Goal: Task Accomplishment & Management: Manage account settings

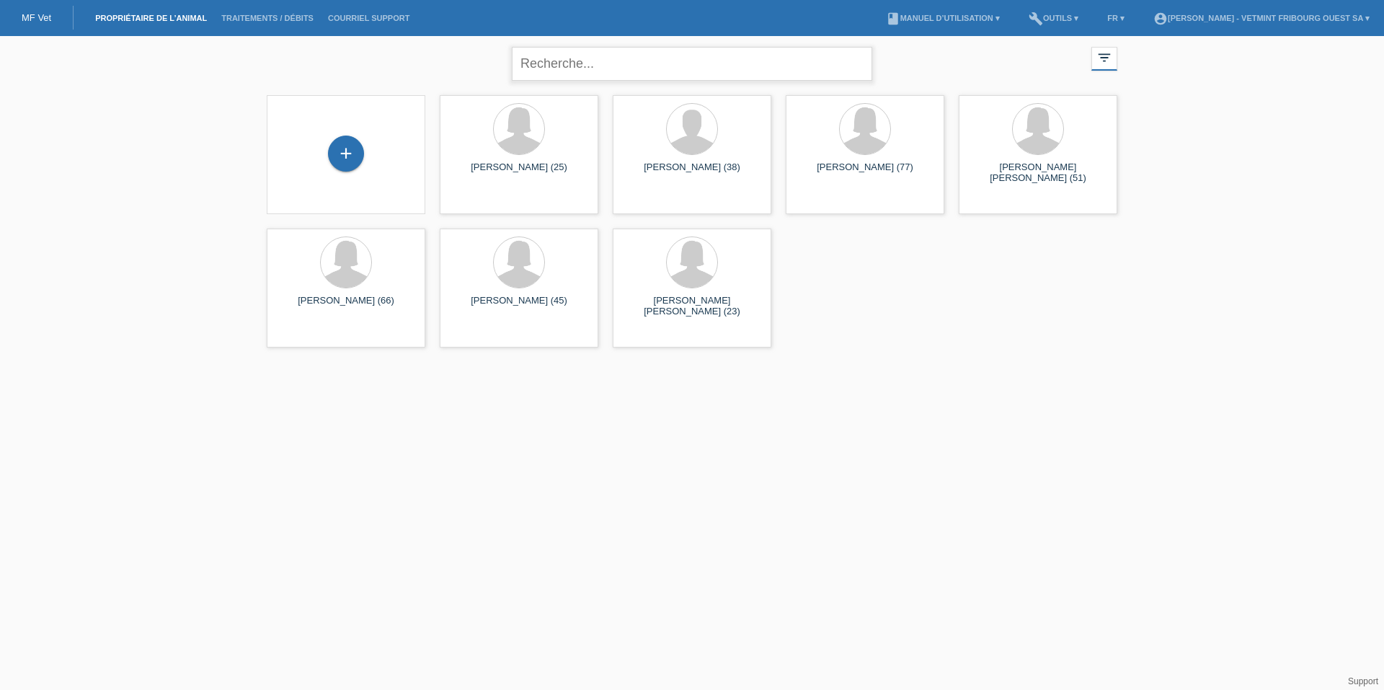
click at [586, 51] on input "text" at bounding box center [692, 64] width 360 height 34
type input "laner"
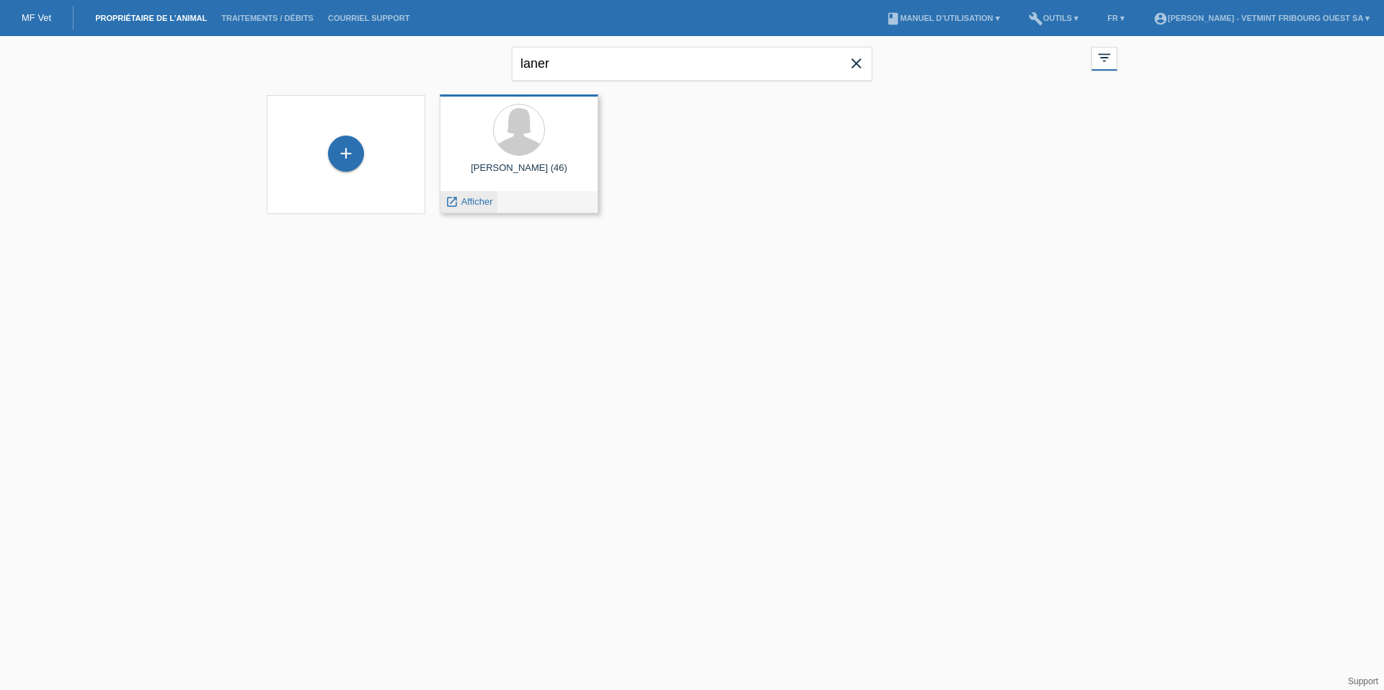
click at [484, 200] on span "Afficher" at bounding box center [477, 201] width 32 height 11
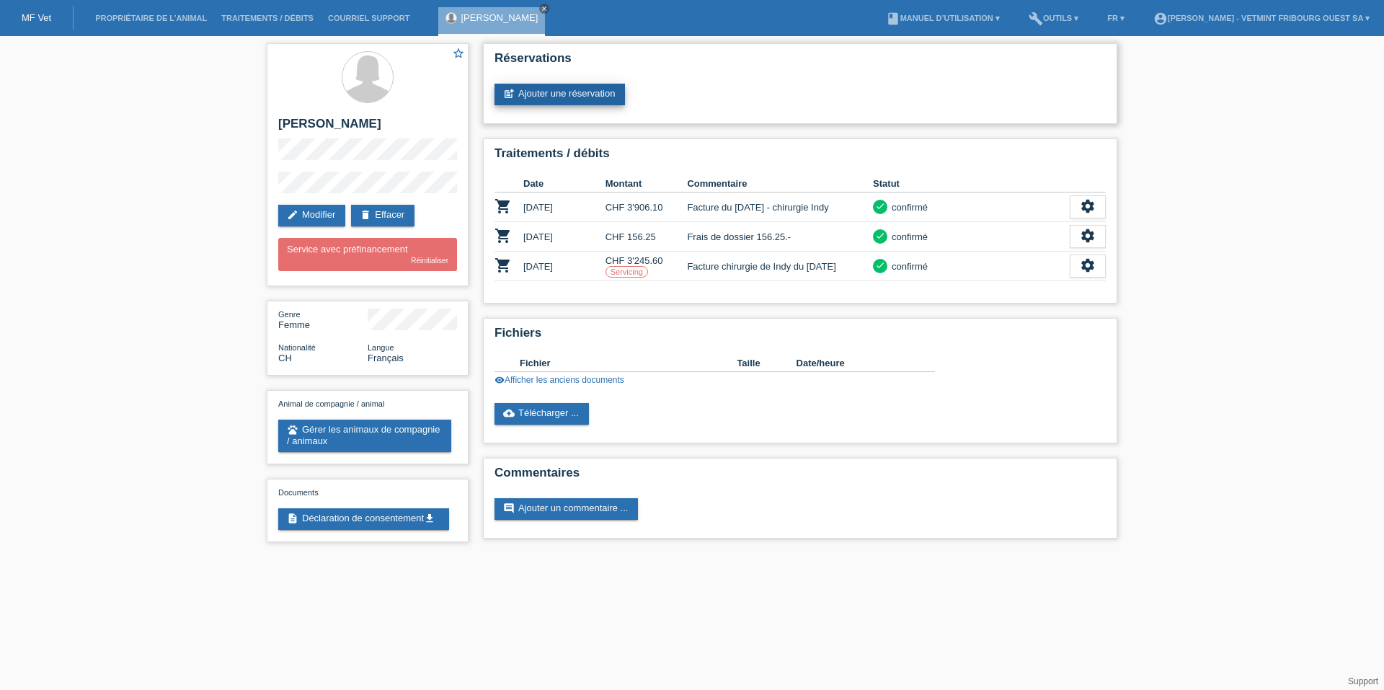
click at [593, 86] on link "post_add Ajouter une réservation" at bounding box center [559, 95] width 130 height 22
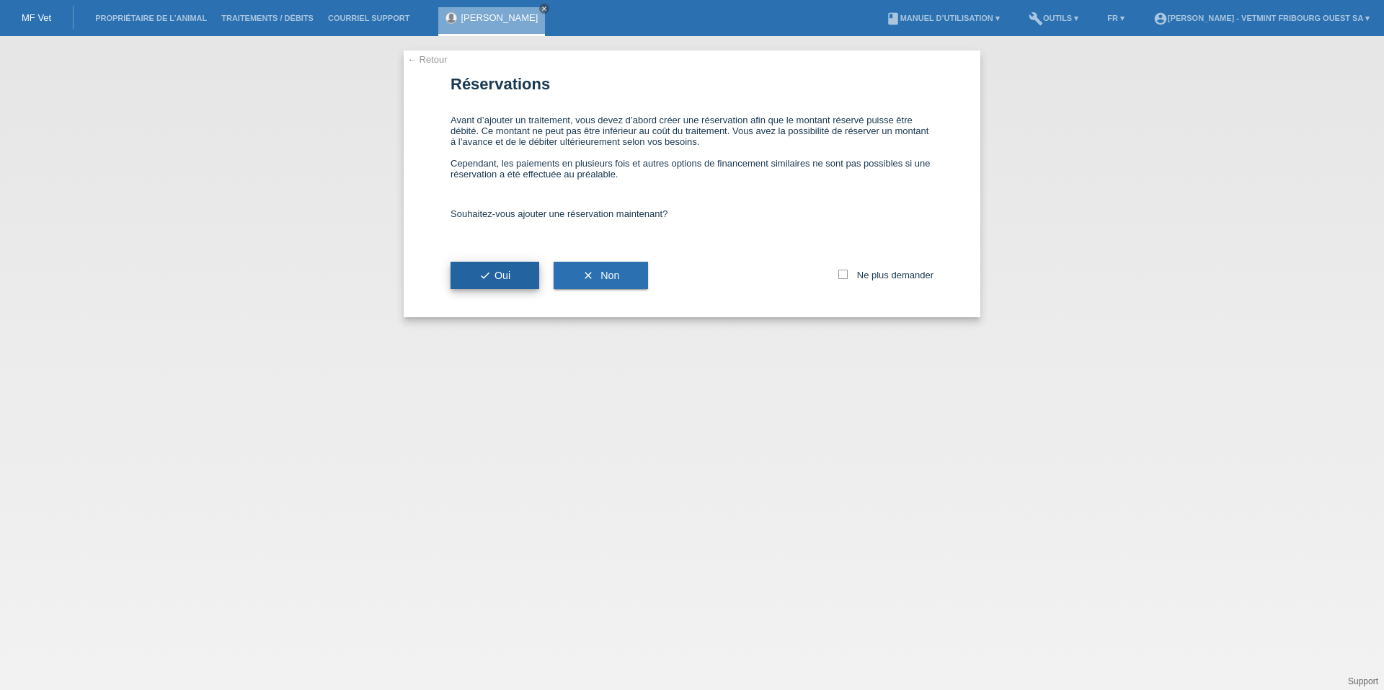
click at [517, 266] on button "check Oui" at bounding box center [494, 275] width 89 height 27
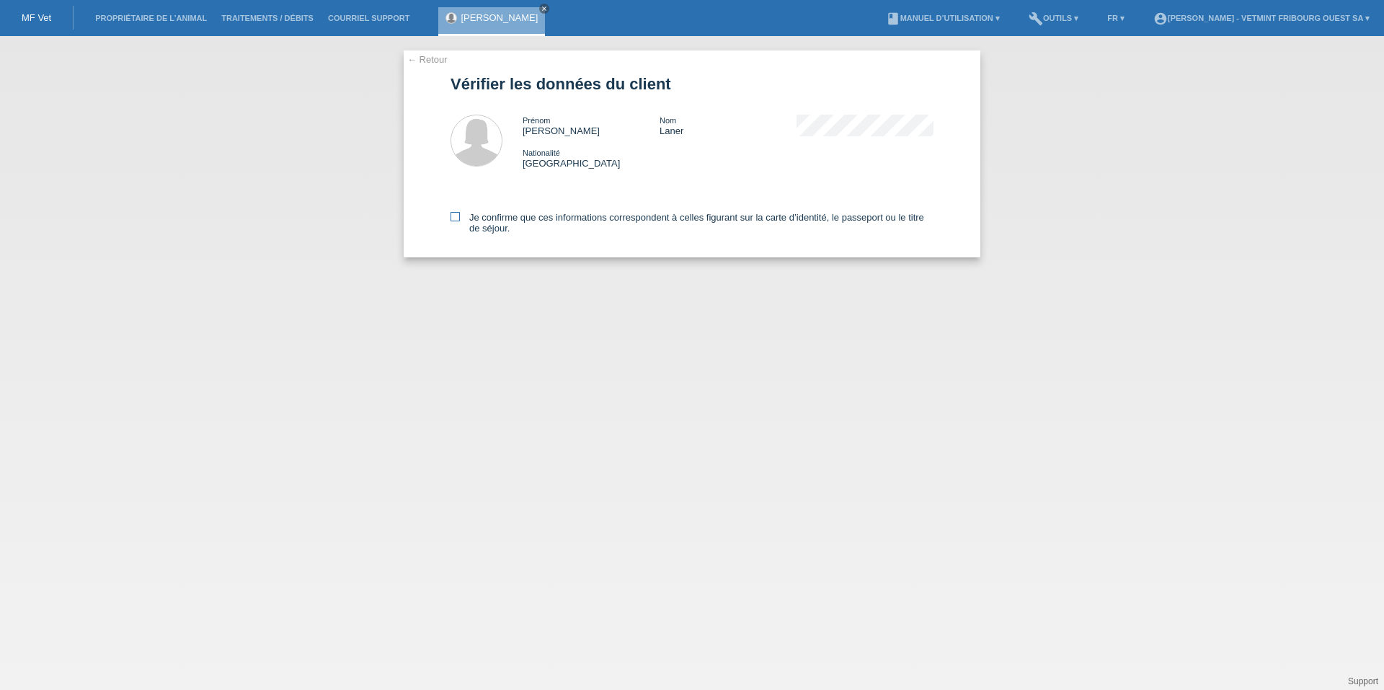
click at [502, 228] on label "Je confirme que ces informations correspondent à celles figurant sur la carte d…" at bounding box center [691, 223] width 483 height 22
click at [460, 221] on input "Je confirme que ces informations correspondent à celles figurant sur la carte d…" at bounding box center [454, 216] width 9 height 9
checkbox input "true"
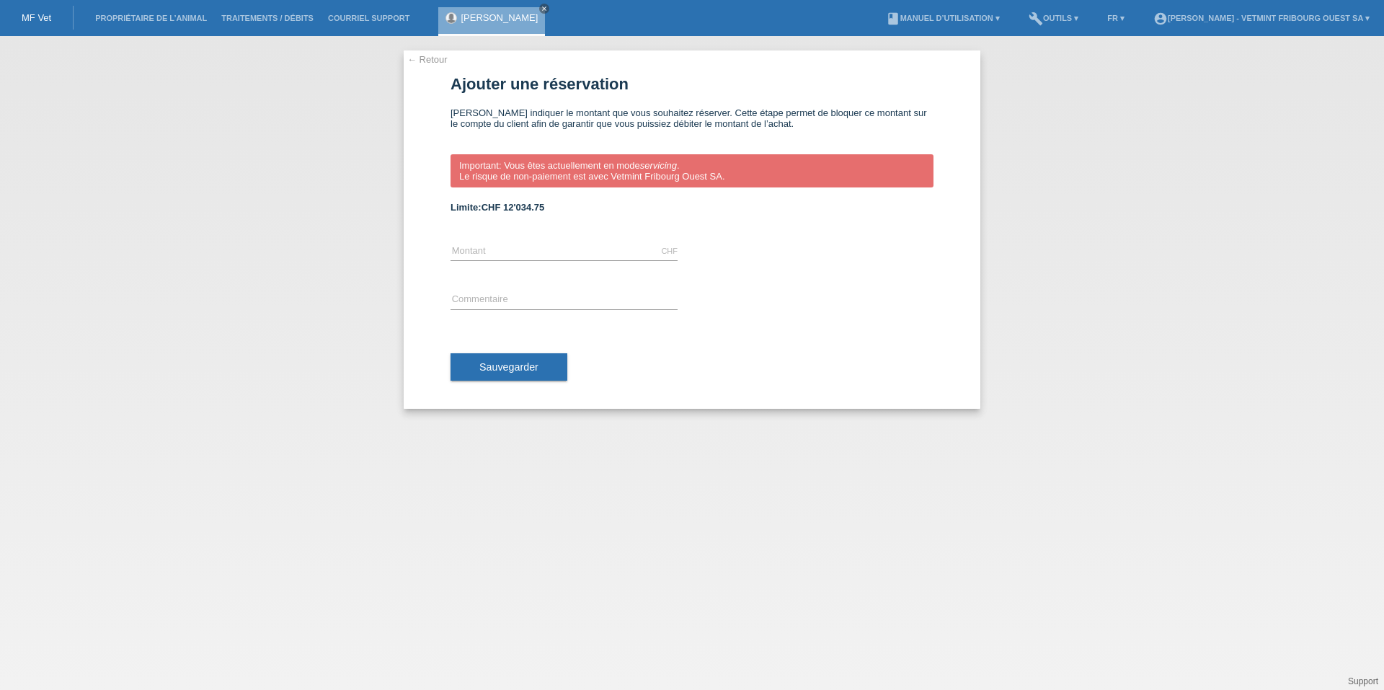
click at [595, 244] on div "CHF error [GEOGRAPHIC_DATA]" at bounding box center [563, 251] width 227 height 49
click at [595, 244] on input "text" at bounding box center [563, 251] width 227 height 18
type input "60.50"
drag, startPoint x: 618, startPoint y: 304, endPoint x: 613, endPoint y: 298, distance: 7.7
click at [615, 300] on input "text" at bounding box center [563, 300] width 227 height 18
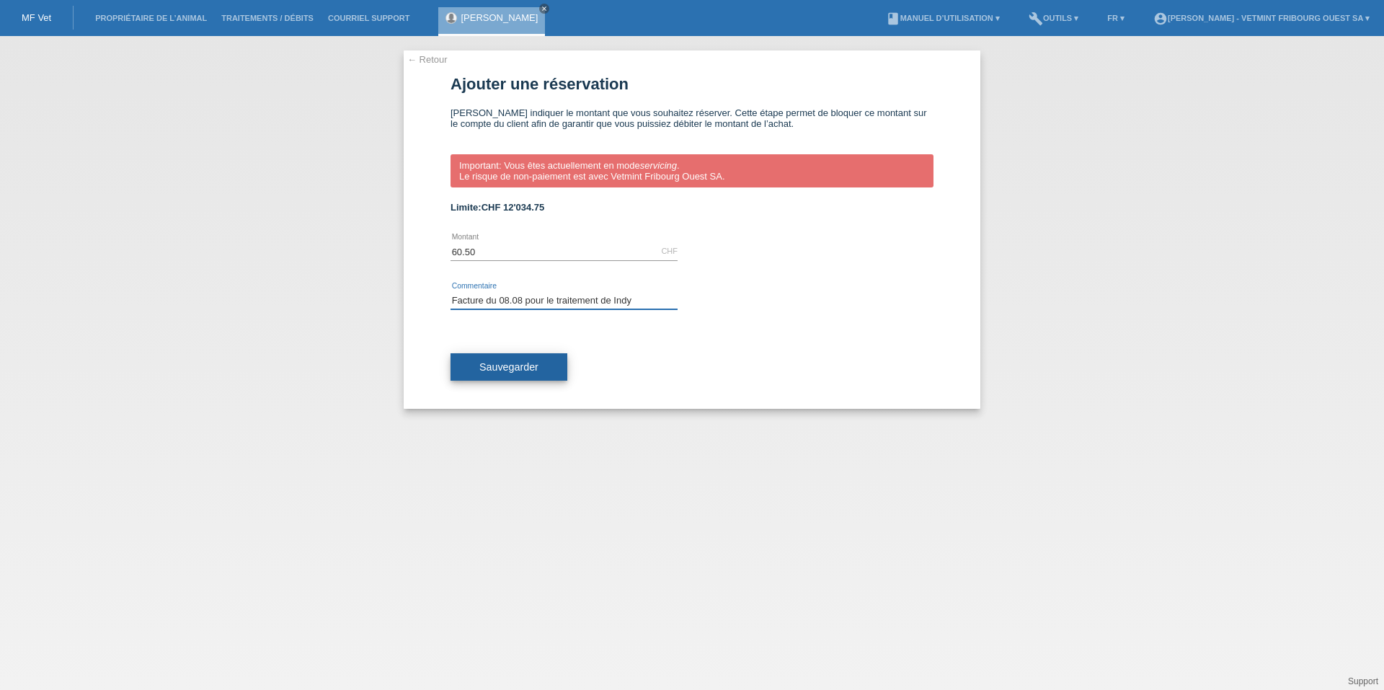
type input "Facture du 08.08 pour le traitement de Indy"
click at [523, 370] on span "Sauvegarder" at bounding box center [508, 367] width 59 height 12
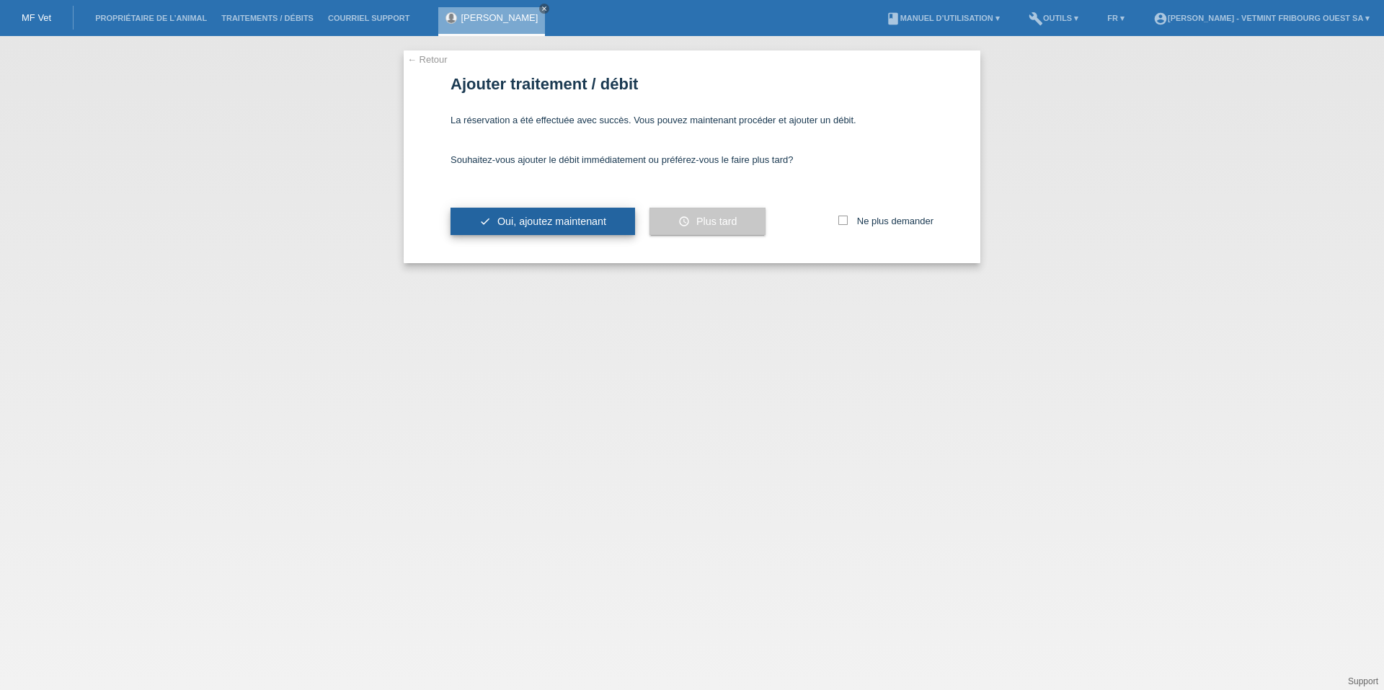
click at [551, 220] on span "Oui, ajoutez maintenant" at bounding box center [551, 221] width 109 height 12
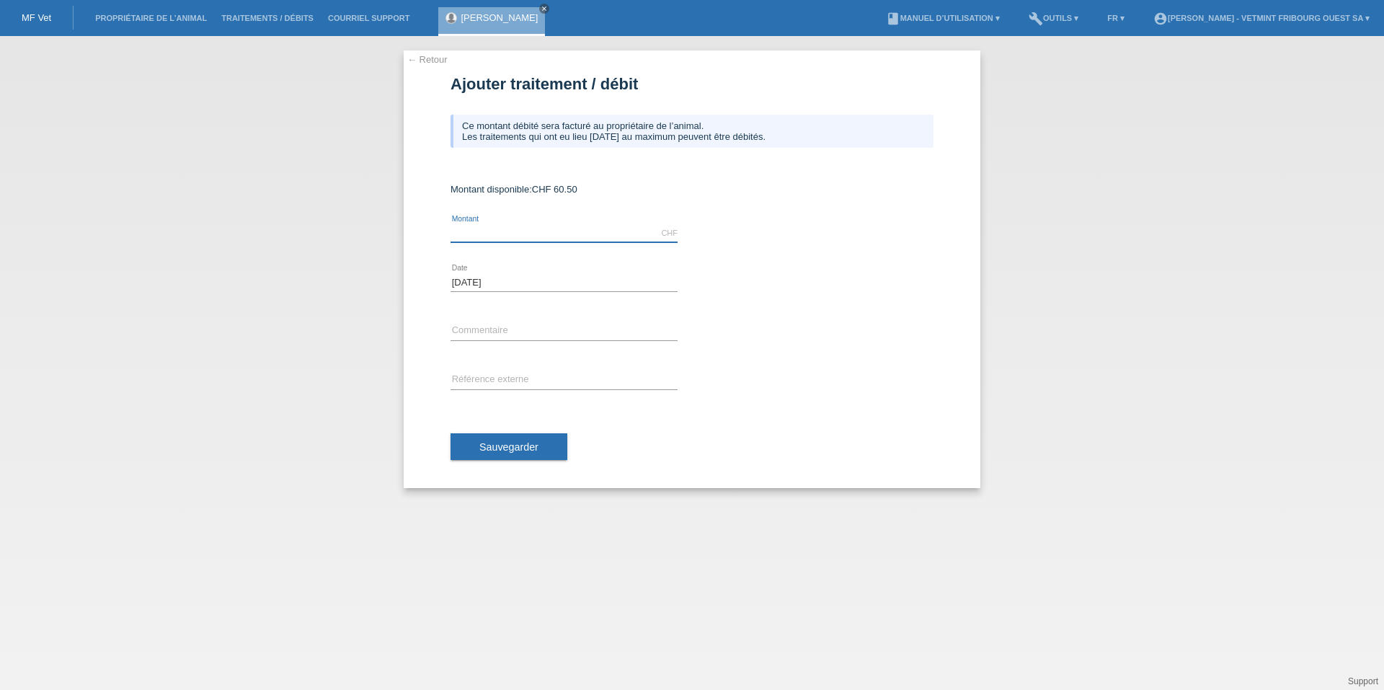
click at [553, 236] on input "text" at bounding box center [563, 233] width 227 height 18
type input "60.50"
click at [535, 325] on input "text" at bounding box center [563, 331] width 227 height 18
type input "Facture du 08.08 pour le traitement de Indy"
click at [535, 455] on button "Sauvegarder" at bounding box center [508, 446] width 117 height 27
